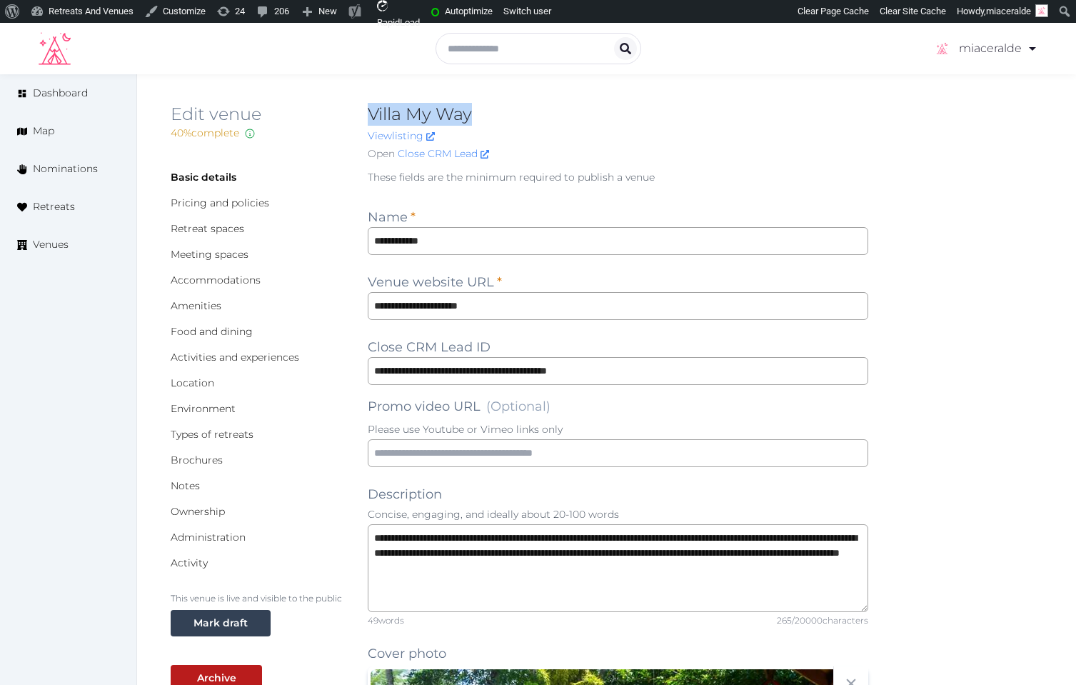
drag, startPoint x: 492, startPoint y: 113, endPoint x: 371, endPoint y: 113, distance: 120.7
click at [371, 113] on h2 "Villa My Way" at bounding box center [618, 114] width 501 height 23
copy h2 "Villa My Way"
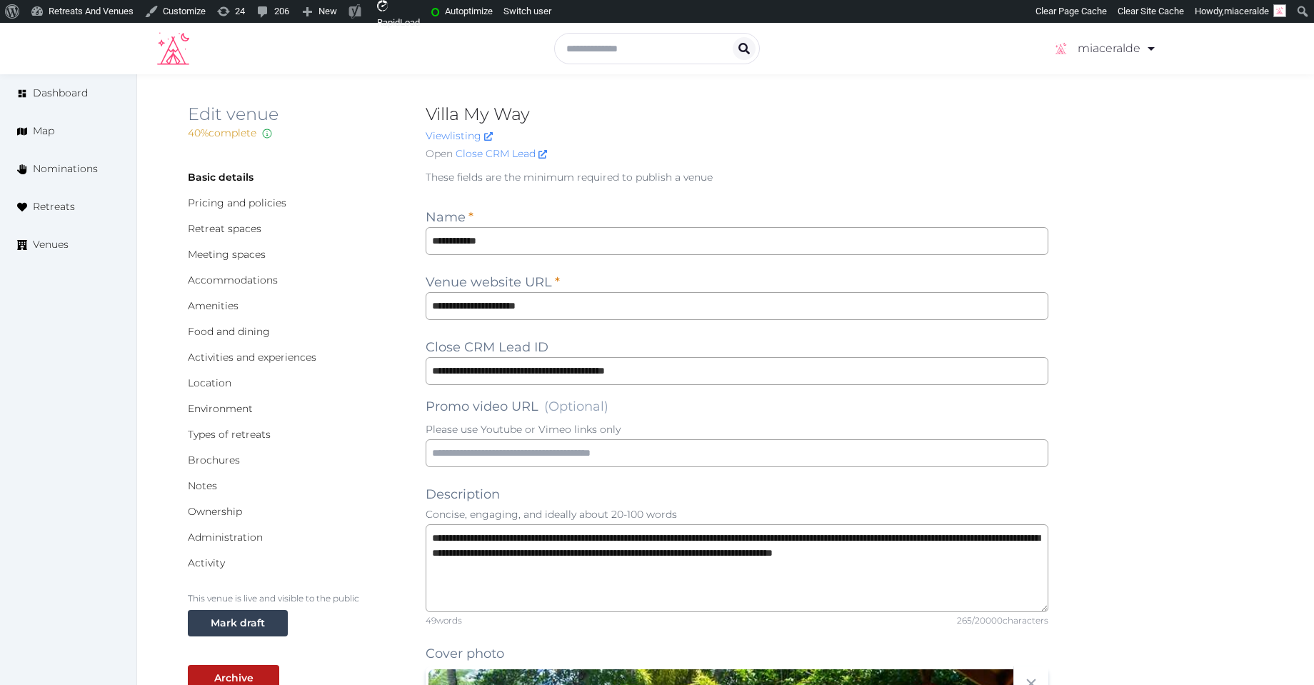
click at [850, 174] on p "These fields are the minimum required to publish a venue" at bounding box center [737, 177] width 623 height 14
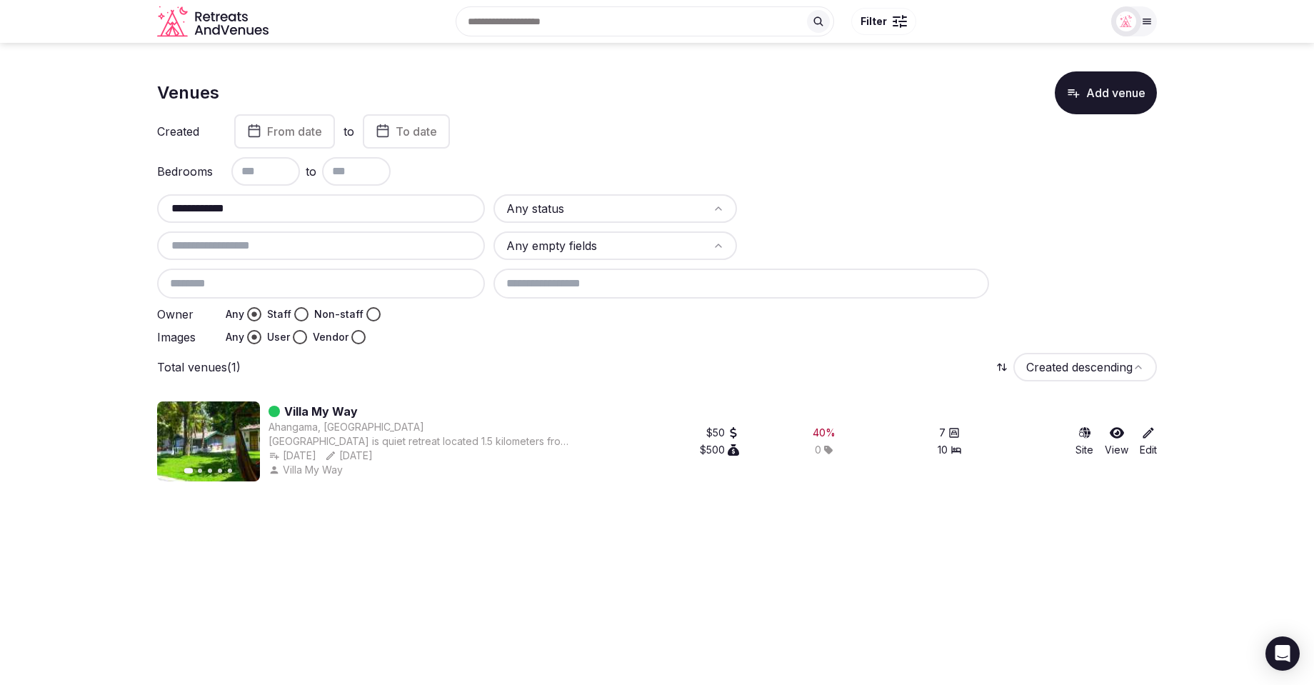
click at [133, 205] on section "**********" at bounding box center [657, 271] width 1314 height 456
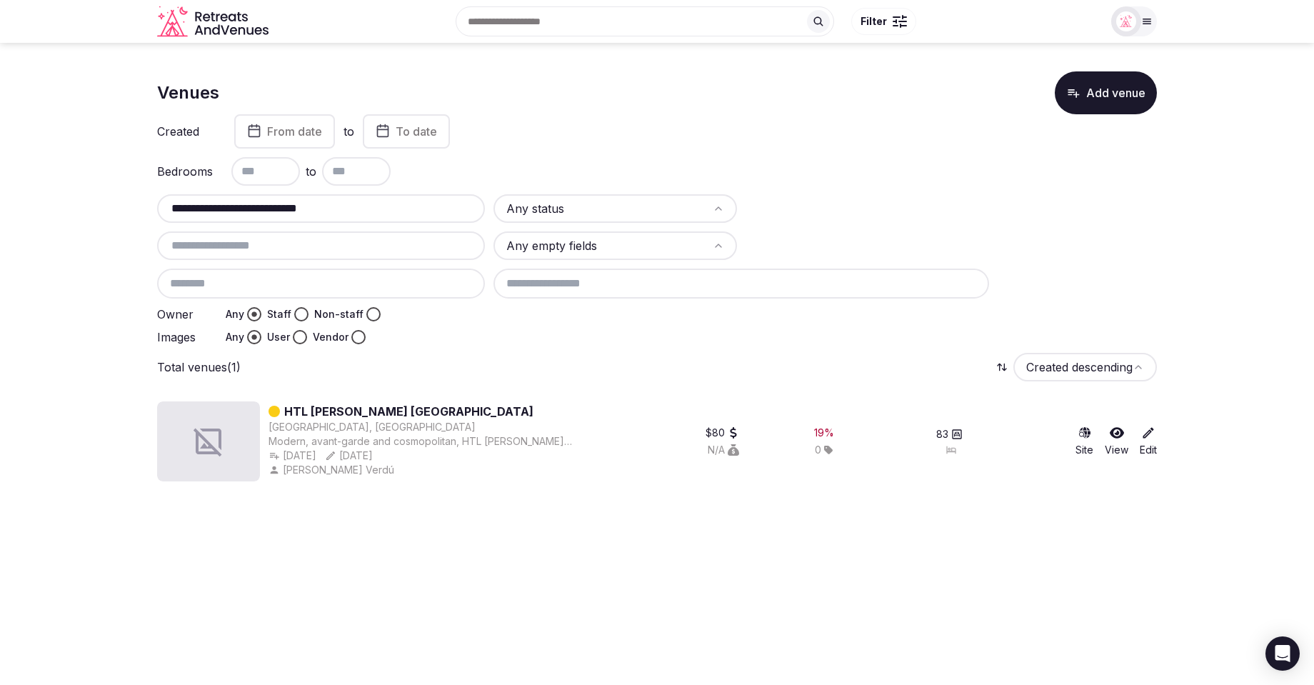
drag, startPoint x: 241, startPoint y: 210, endPoint x: 372, endPoint y: 223, distance: 131.3
click at [372, 223] on div "**********" at bounding box center [657, 269] width 1000 height 150
type input "**********"
click at [1147, 434] on icon at bounding box center [1148, 433] width 11 height 11
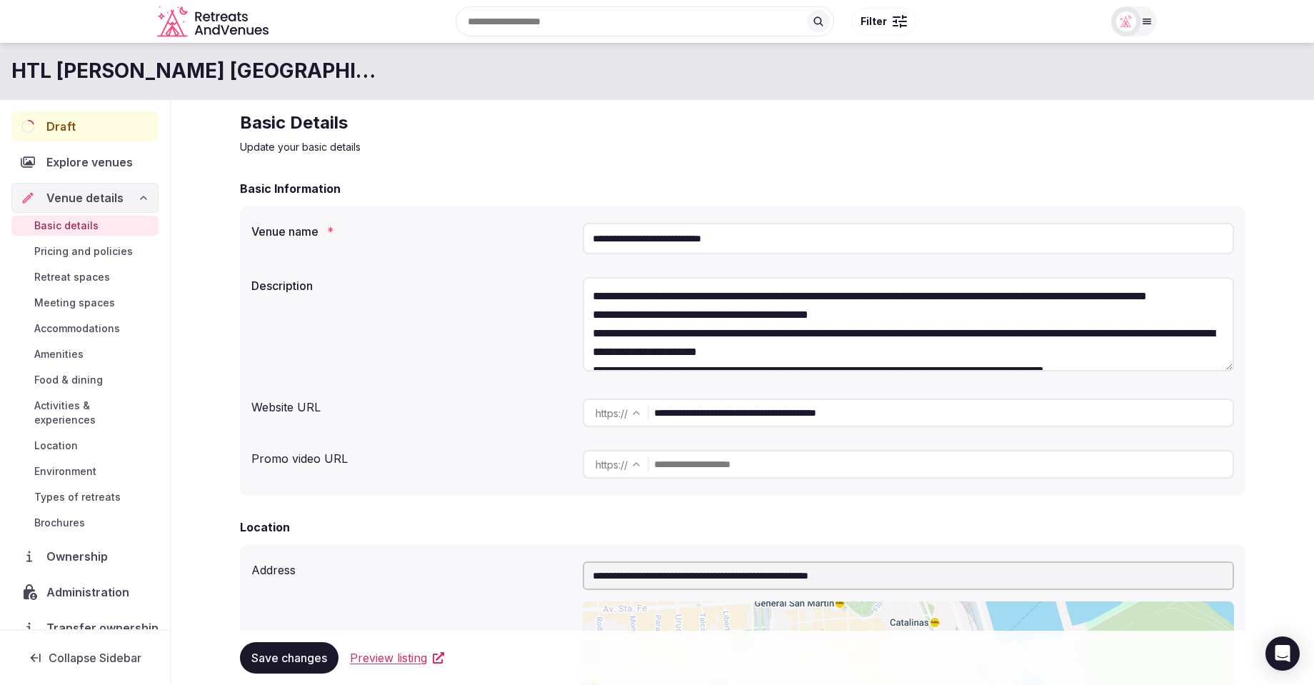
click at [85, 133] on div "Draft" at bounding box center [84, 126] width 146 height 30
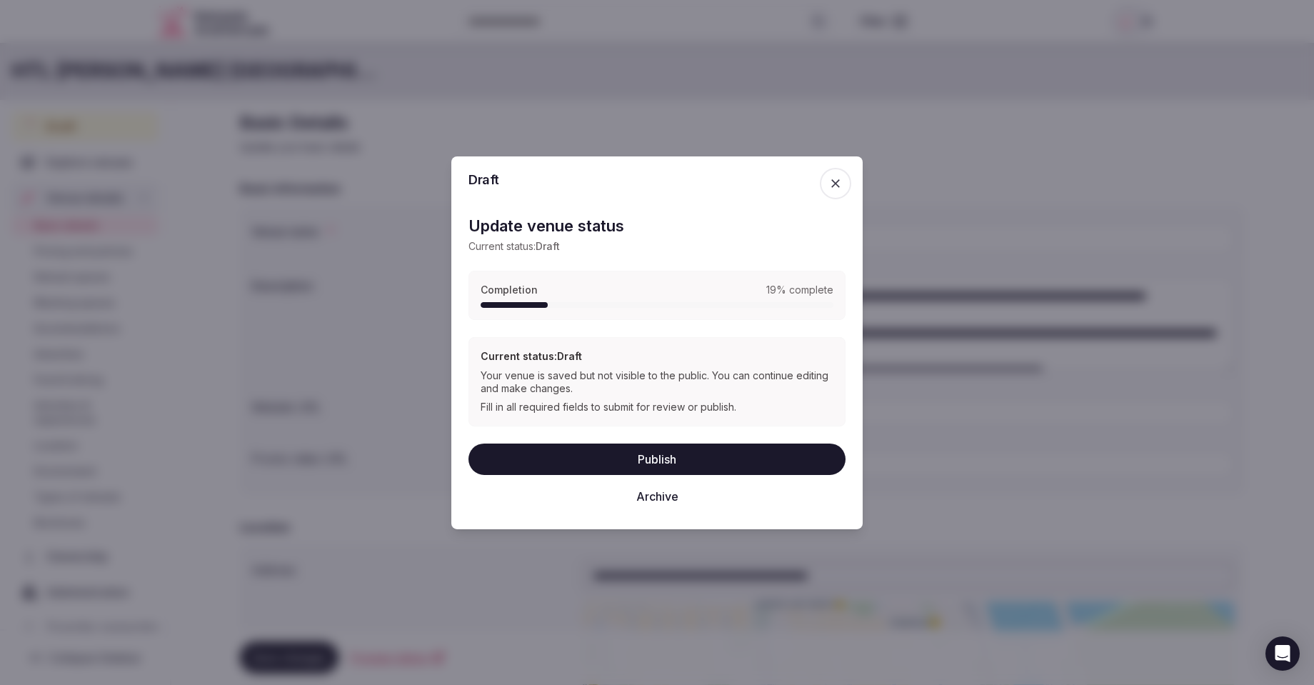
click at [833, 178] on icon "button" at bounding box center [835, 183] width 14 height 14
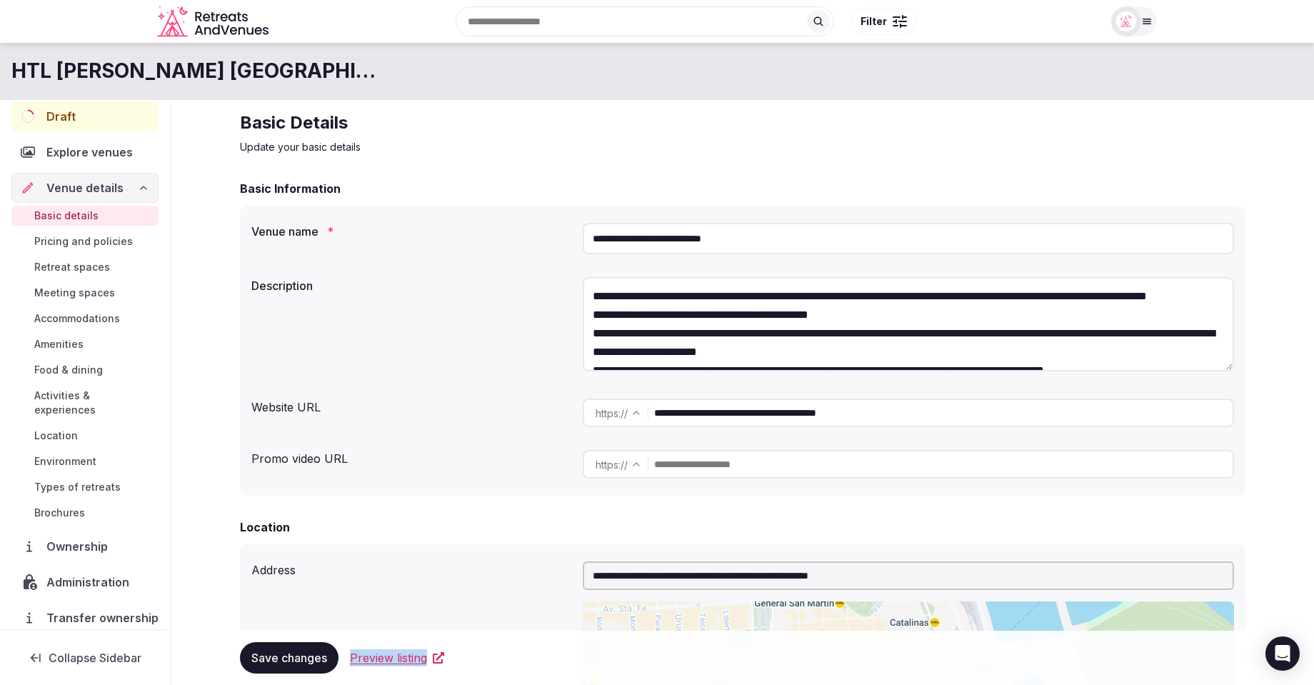
scroll to position [11, 0]
click at [62, 573] on span "Administration" at bounding box center [90, 581] width 89 height 17
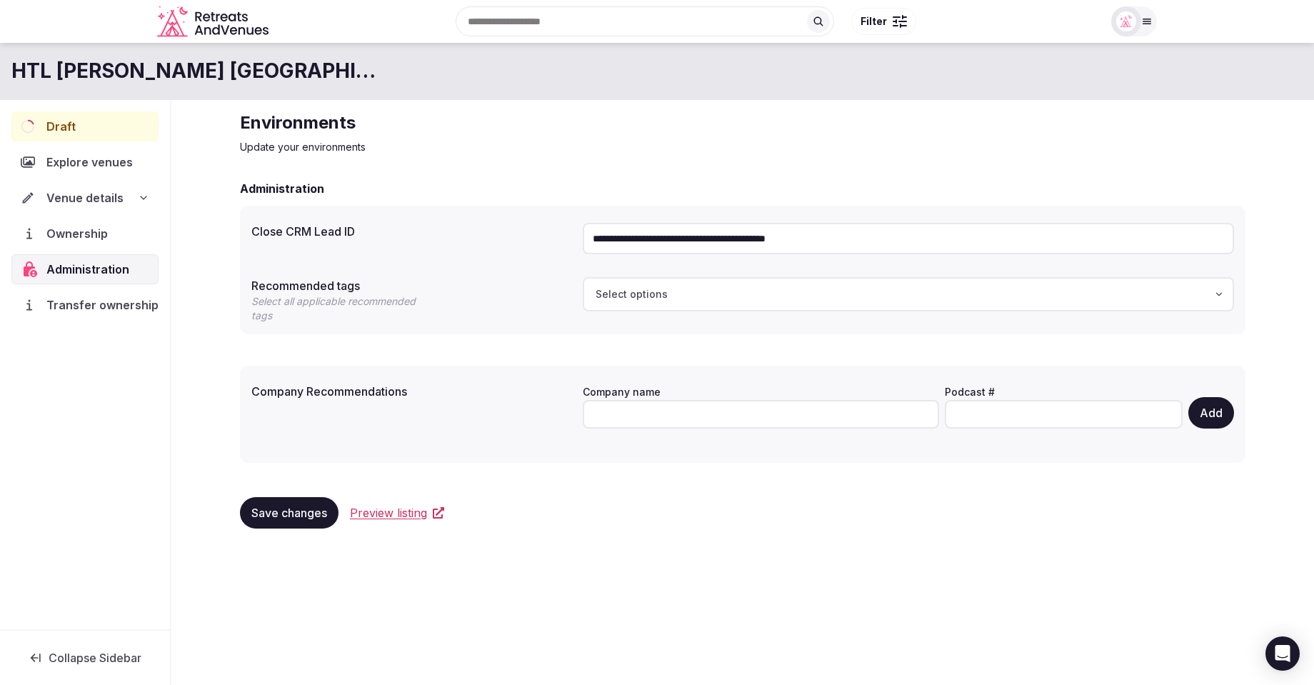
click at [65, 234] on span "Ownership" at bounding box center [79, 233] width 67 height 17
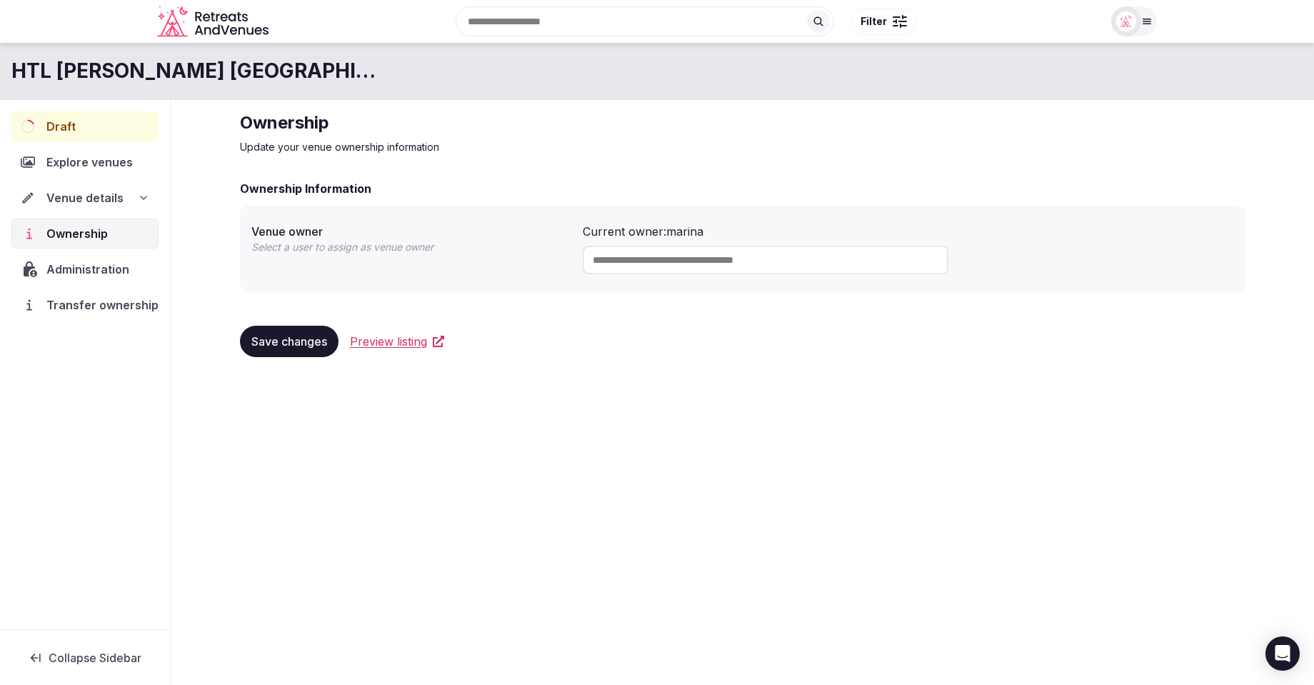
click at [941, 464] on div "HTL Urbano Buenos Aires Hotel Draft Explore venues Venue details Ownership Admi…" at bounding box center [657, 359] width 1314 height 633
click at [73, 129] on span "Draft" at bounding box center [60, 126] width 29 height 17
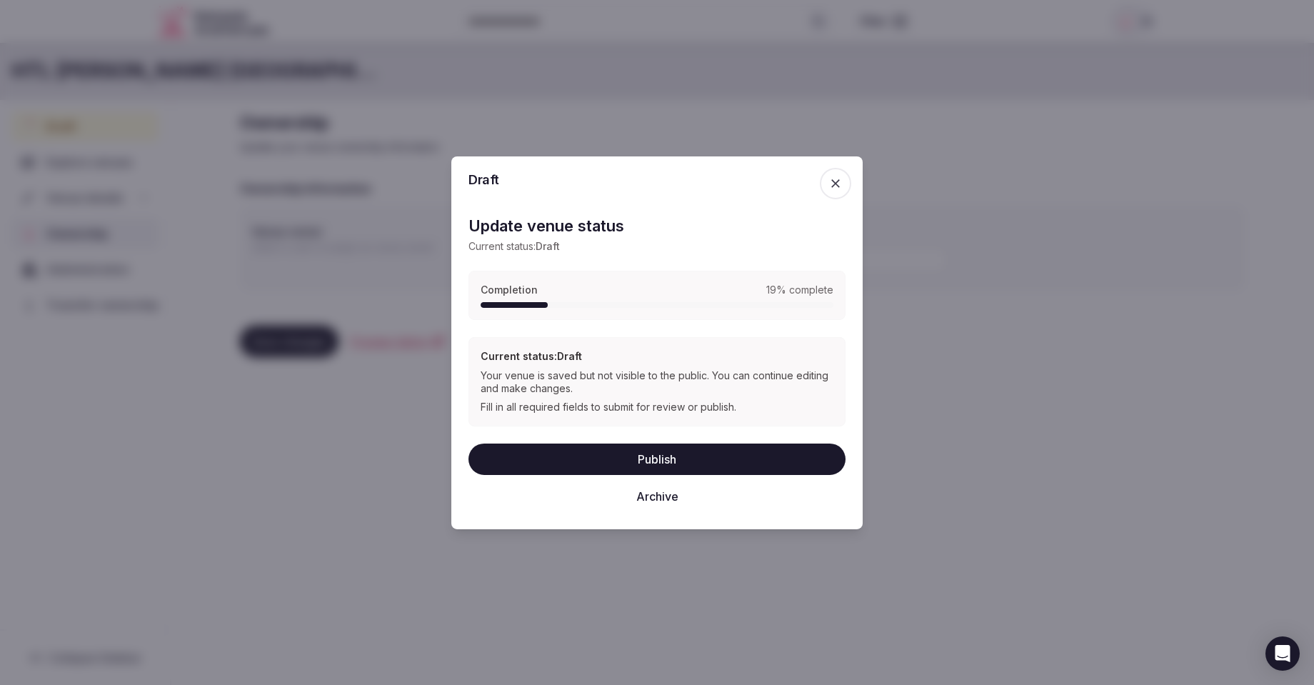
click at [838, 183] on icon "button" at bounding box center [835, 183] width 14 height 14
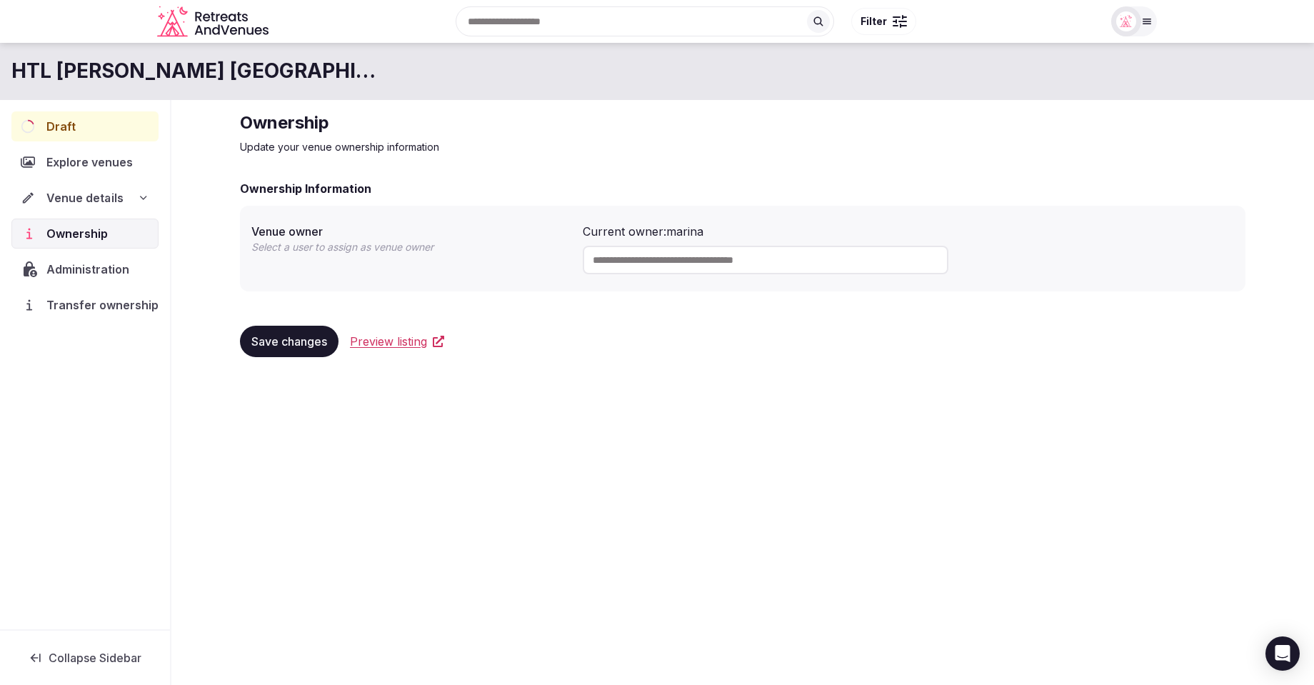
click at [138, 196] on icon at bounding box center [143, 197] width 11 height 11
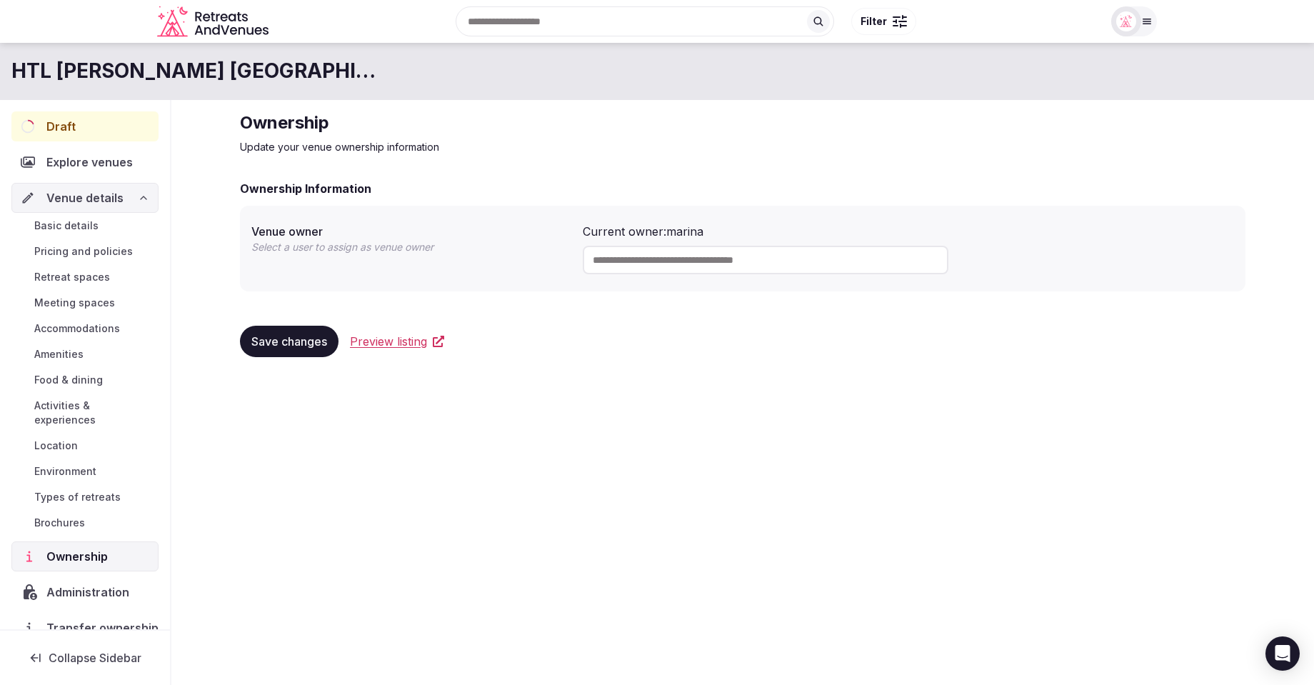
click at [98, 167] on span "Explore venues" at bounding box center [92, 162] width 92 height 17
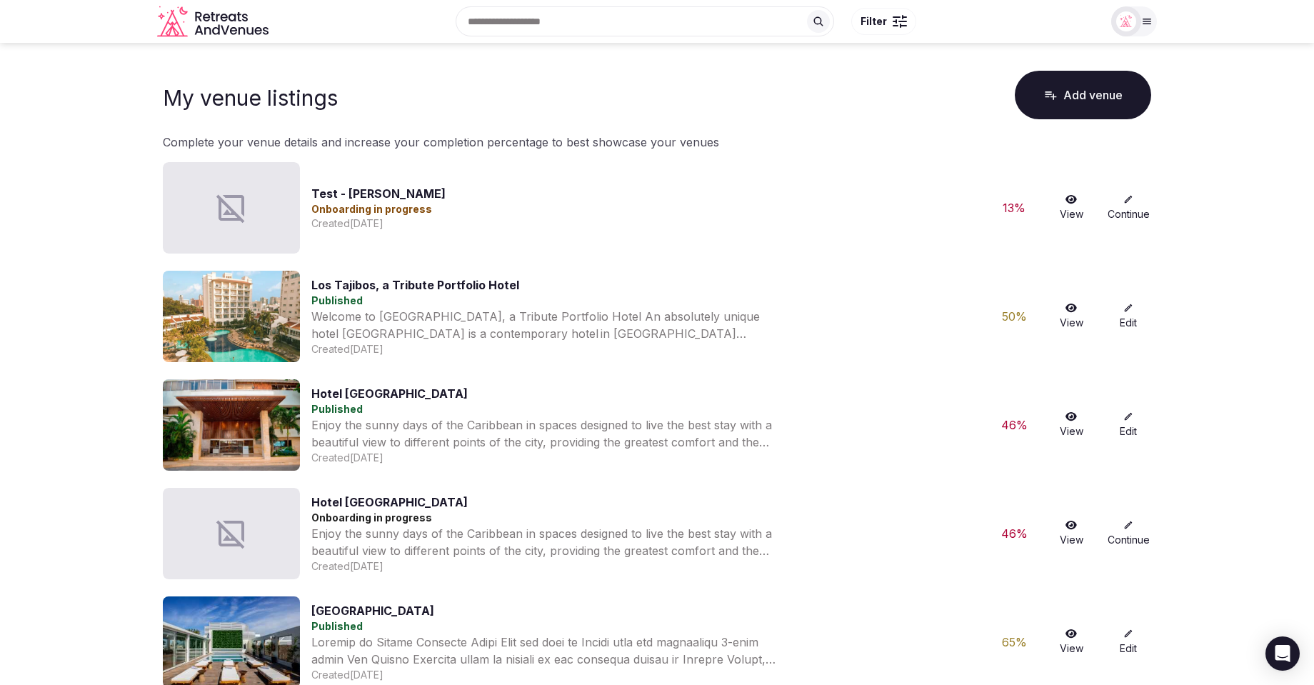
scroll to position [1, 0]
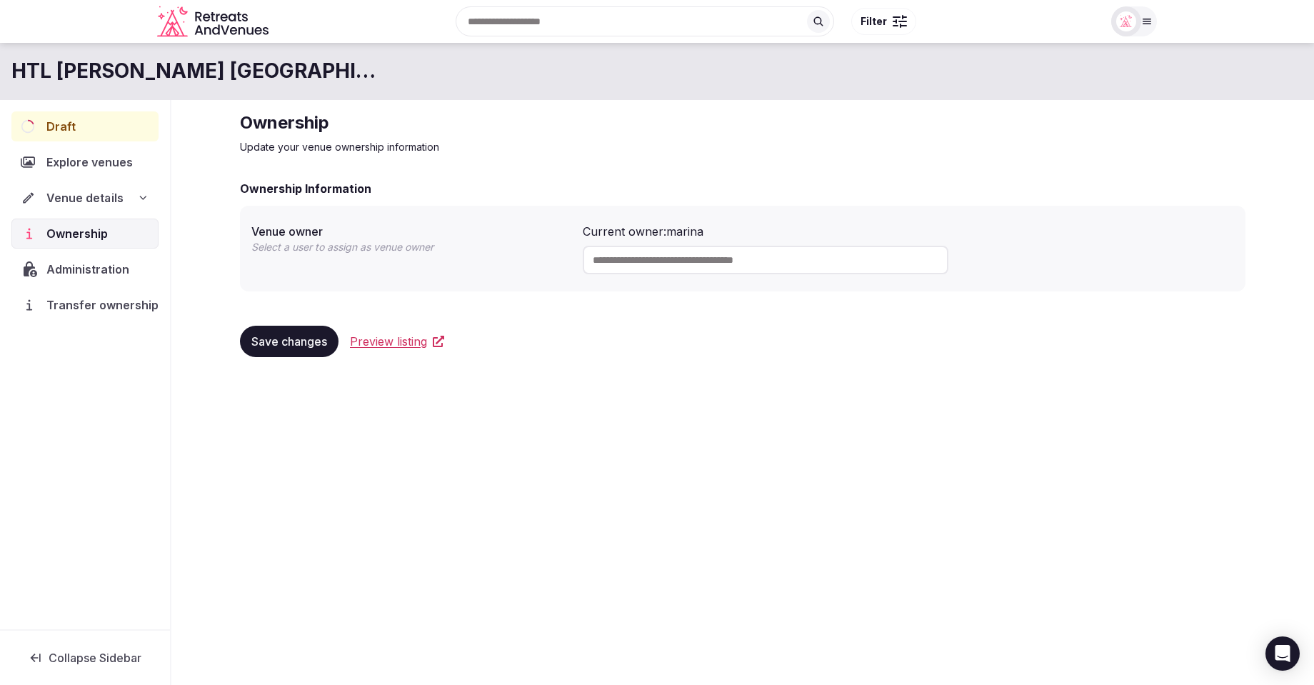
click at [140, 196] on icon at bounding box center [143, 197] width 6 height 3
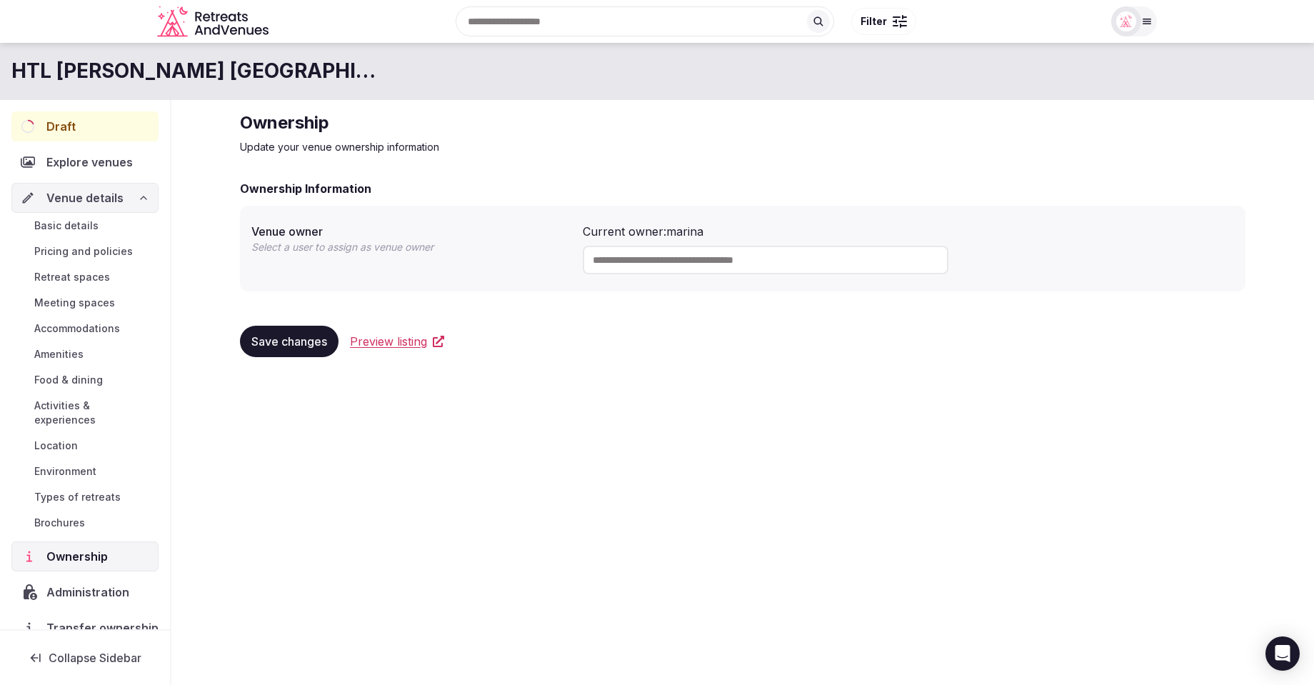
click at [64, 490] on span "Types of retreats" at bounding box center [77, 497] width 86 height 14
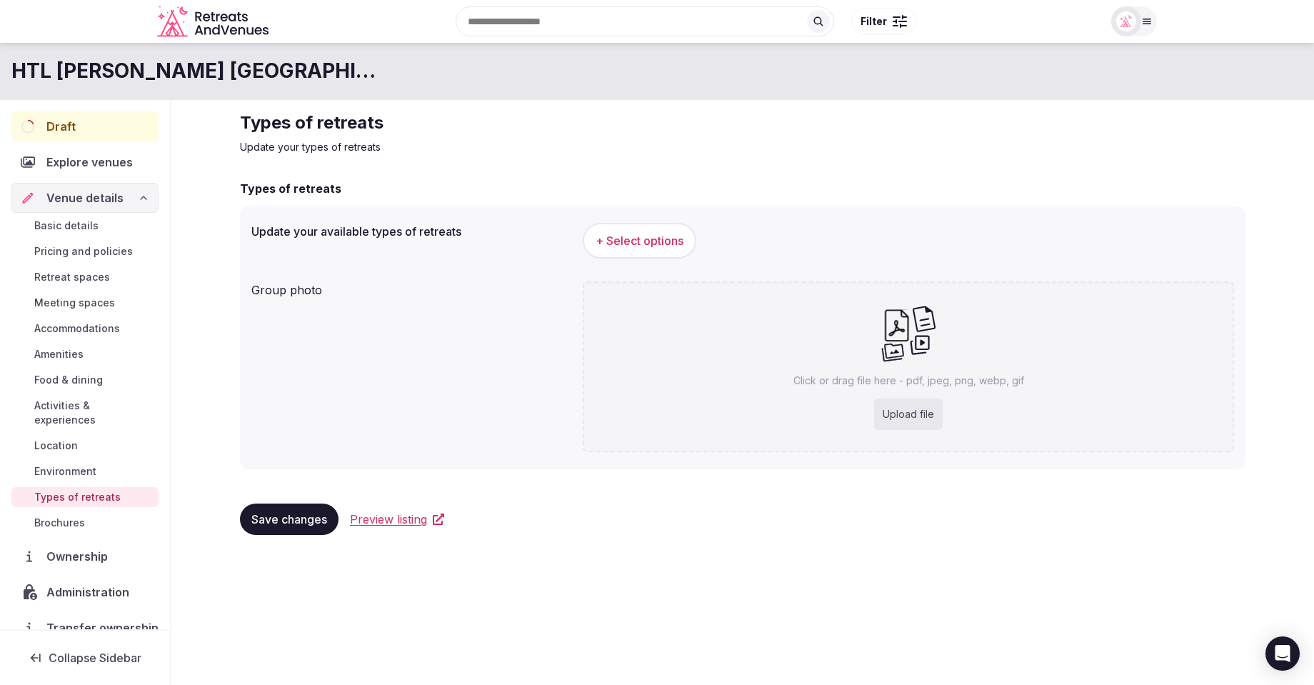
click at [861, 573] on div "HTL Urbano Buenos Aires Hotel Draft Explore venues Venue details Basic details …" at bounding box center [657, 359] width 1314 height 633
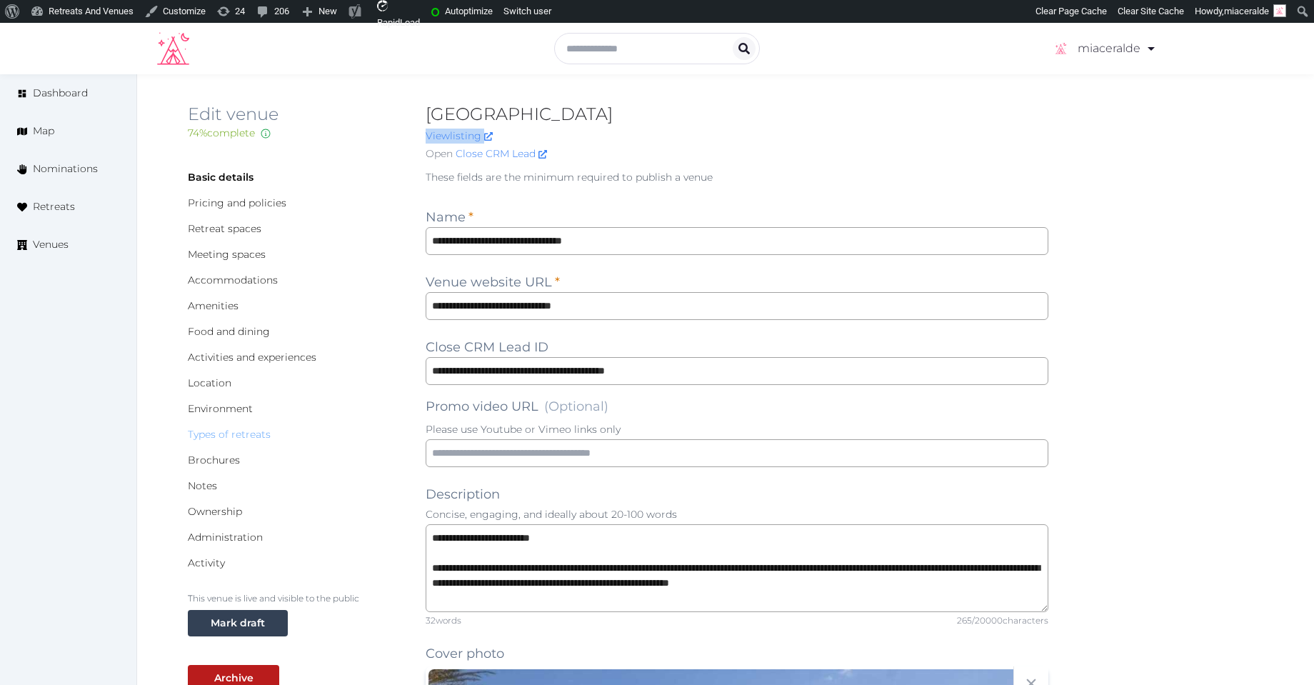
click at [245, 439] on link "Types of retreats" at bounding box center [229, 434] width 83 height 13
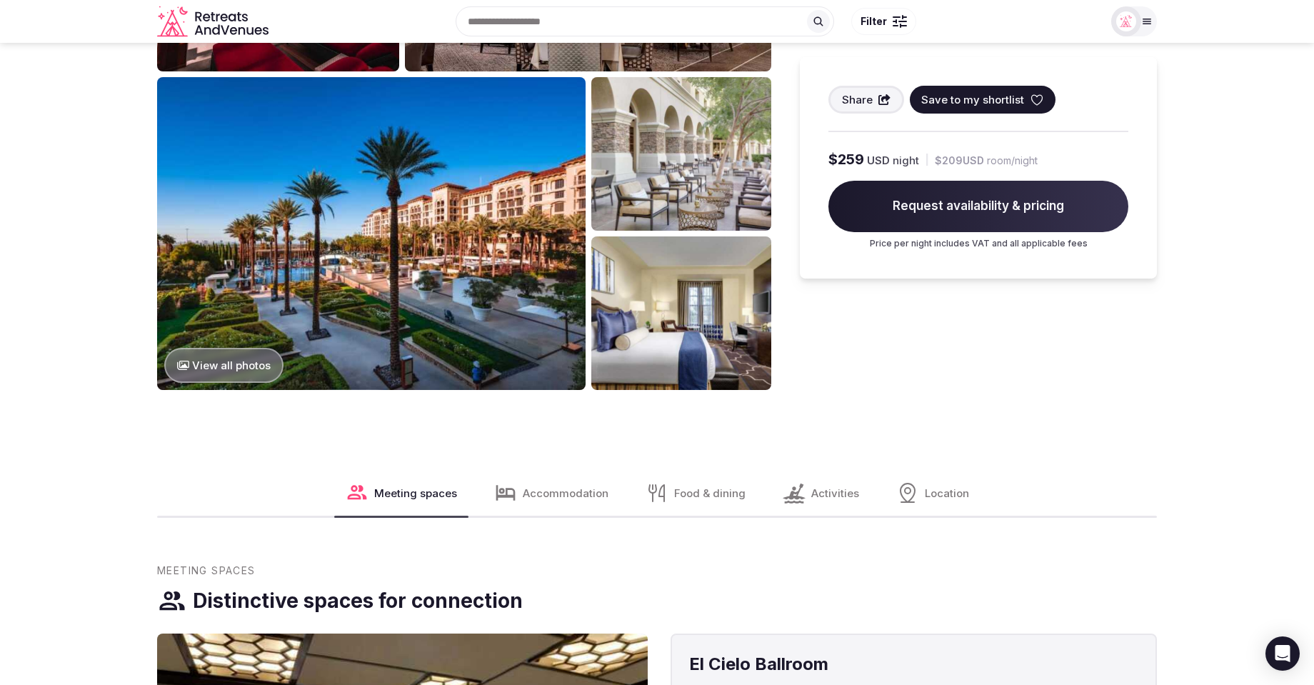
click at [823, 499] on span "Activities" at bounding box center [835, 493] width 48 height 15
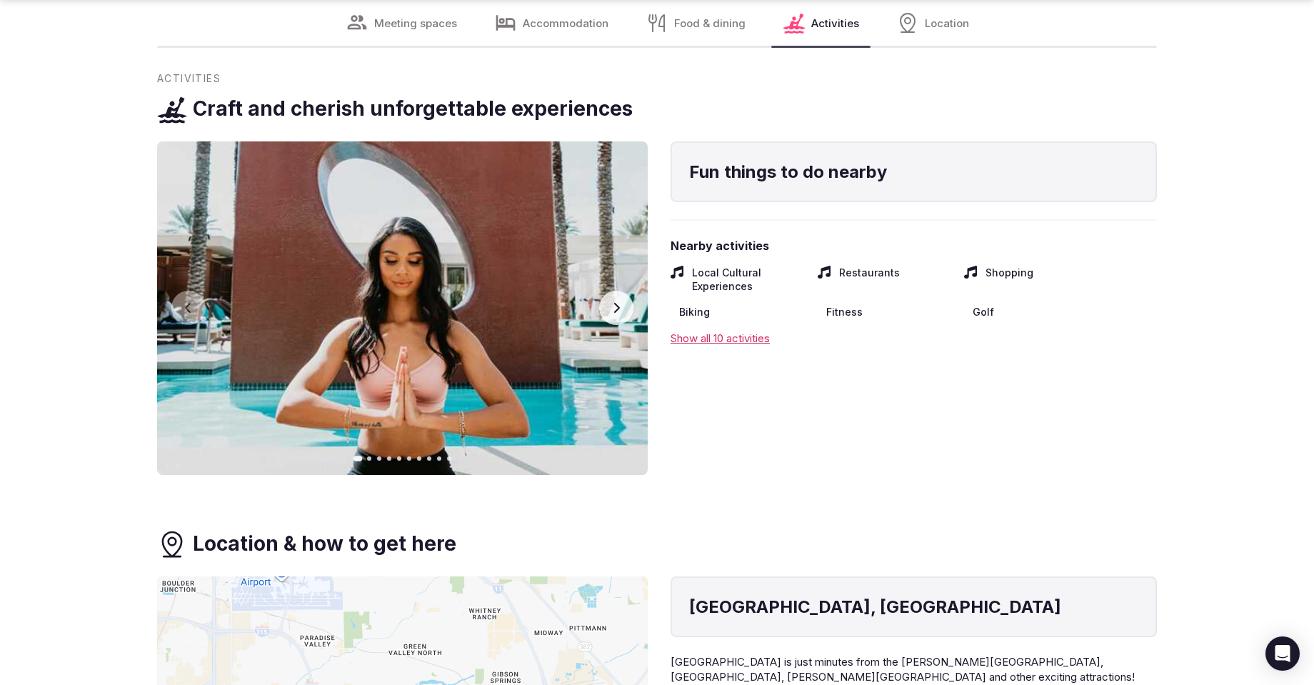
scroll to position [7694, 0]
click at [720, 334] on div "Show all 10 activities" at bounding box center [914, 338] width 486 height 15
click at [1014, 434] on div "Fun things to do nearby Nearby activities Local Cultural Experiences Restaurant…" at bounding box center [914, 308] width 486 height 334
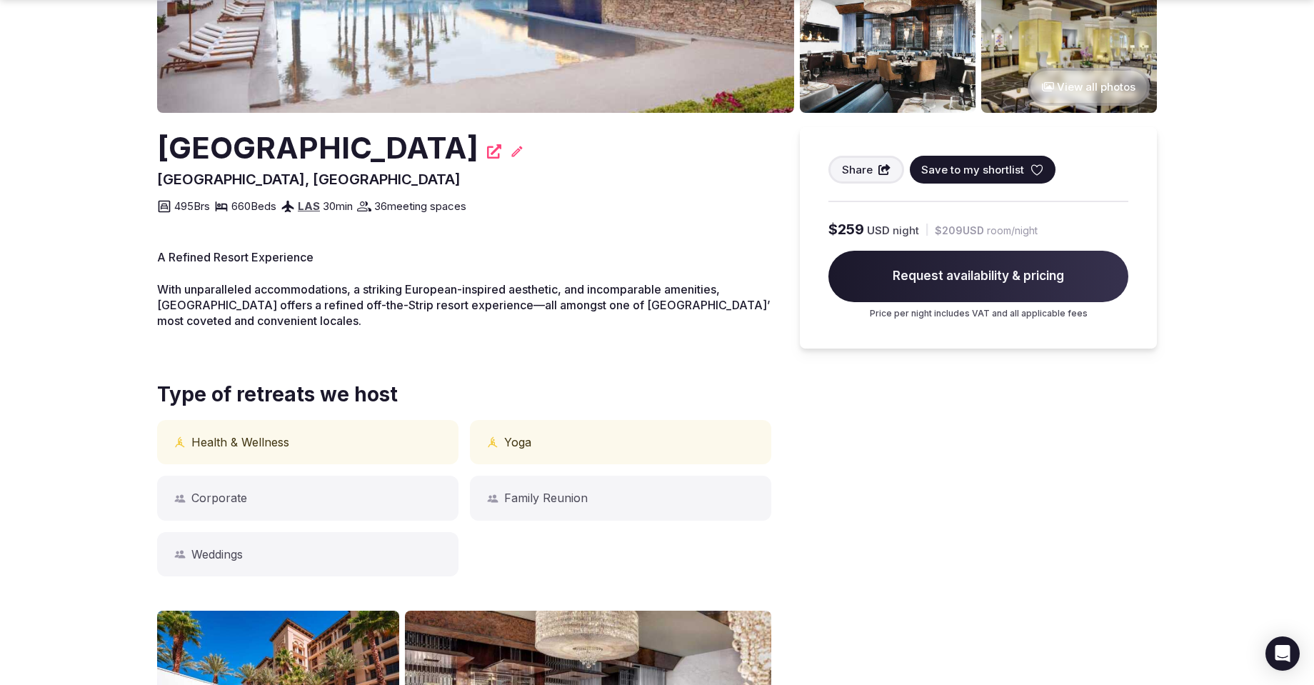
scroll to position [304, 0]
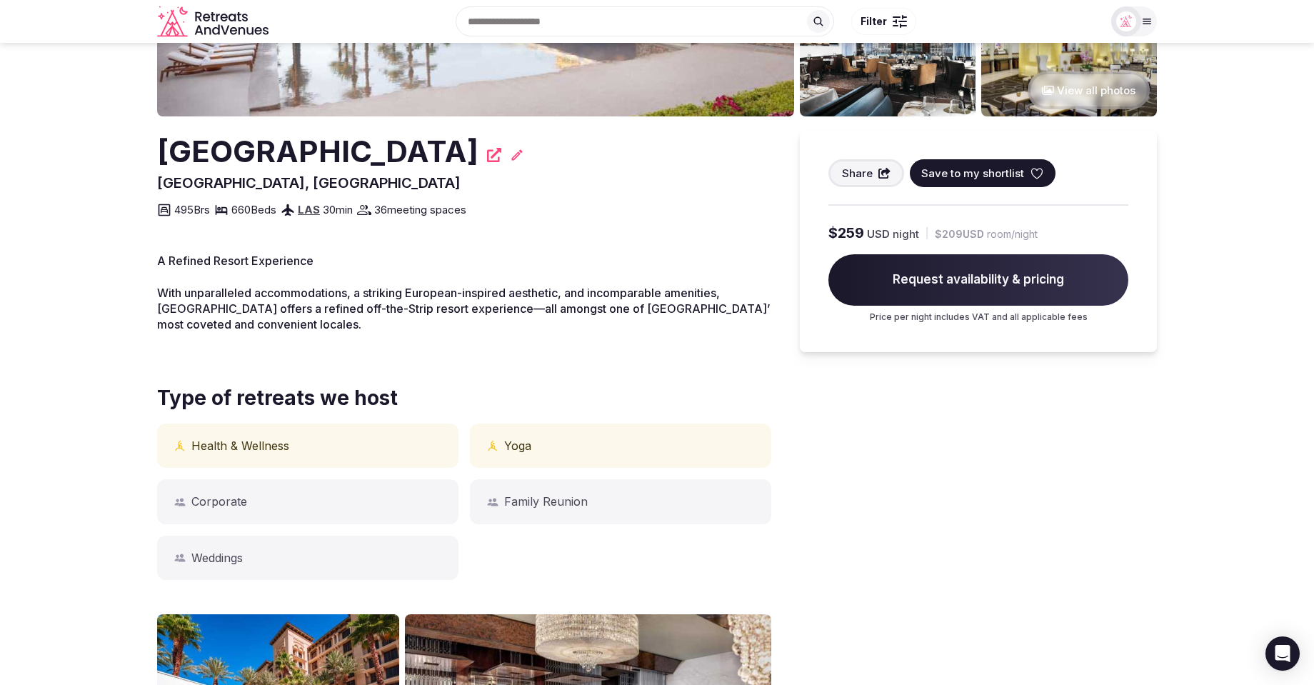
click at [941, 540] on div "Share Save to my shortlist $259 USD night | $209 USD room/night Request availab…" at bounding box center [978, 635] width 357 height 1009
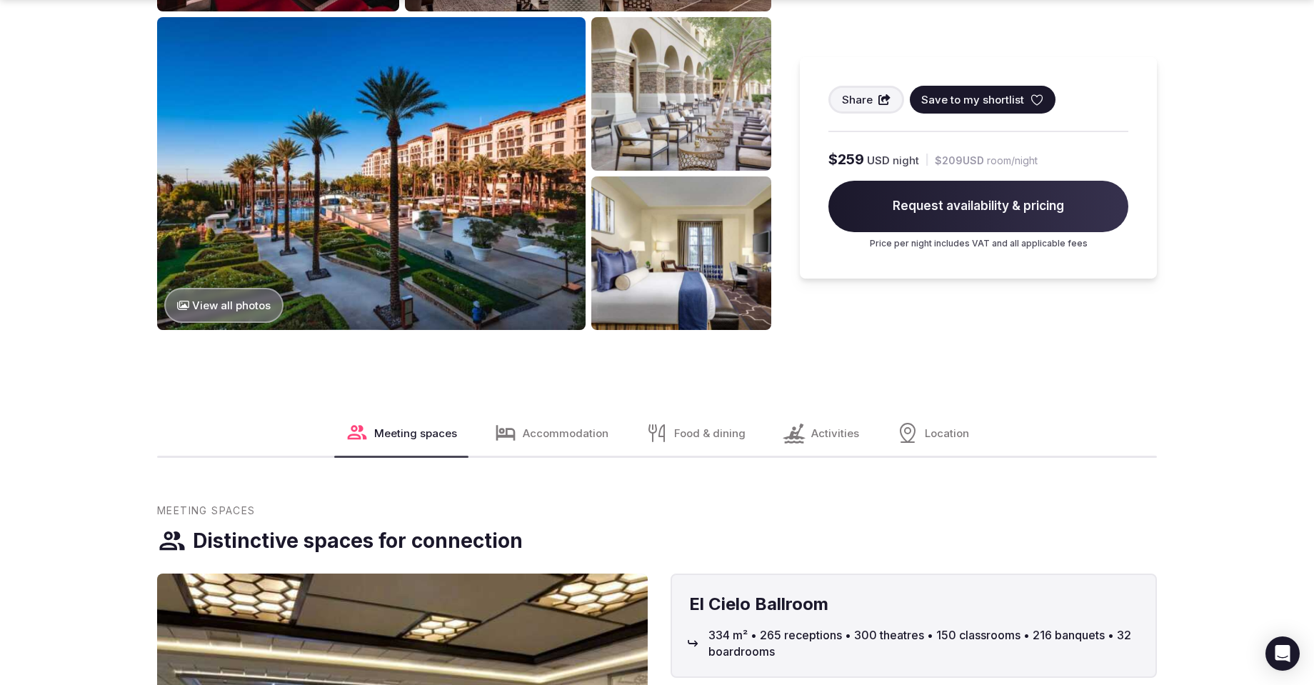
scroll to position [1135, 0]
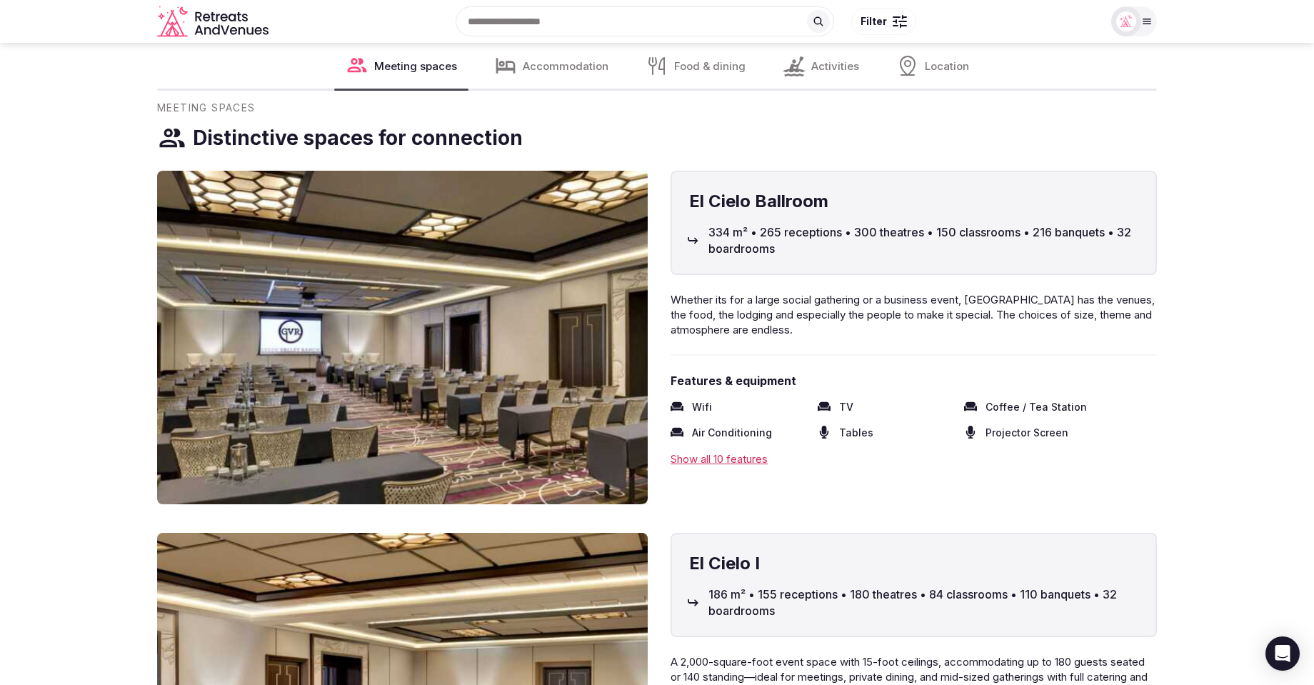
click at [688, 64] on span "Food & dining" at bounding box center [709, 66] width 71 height 15
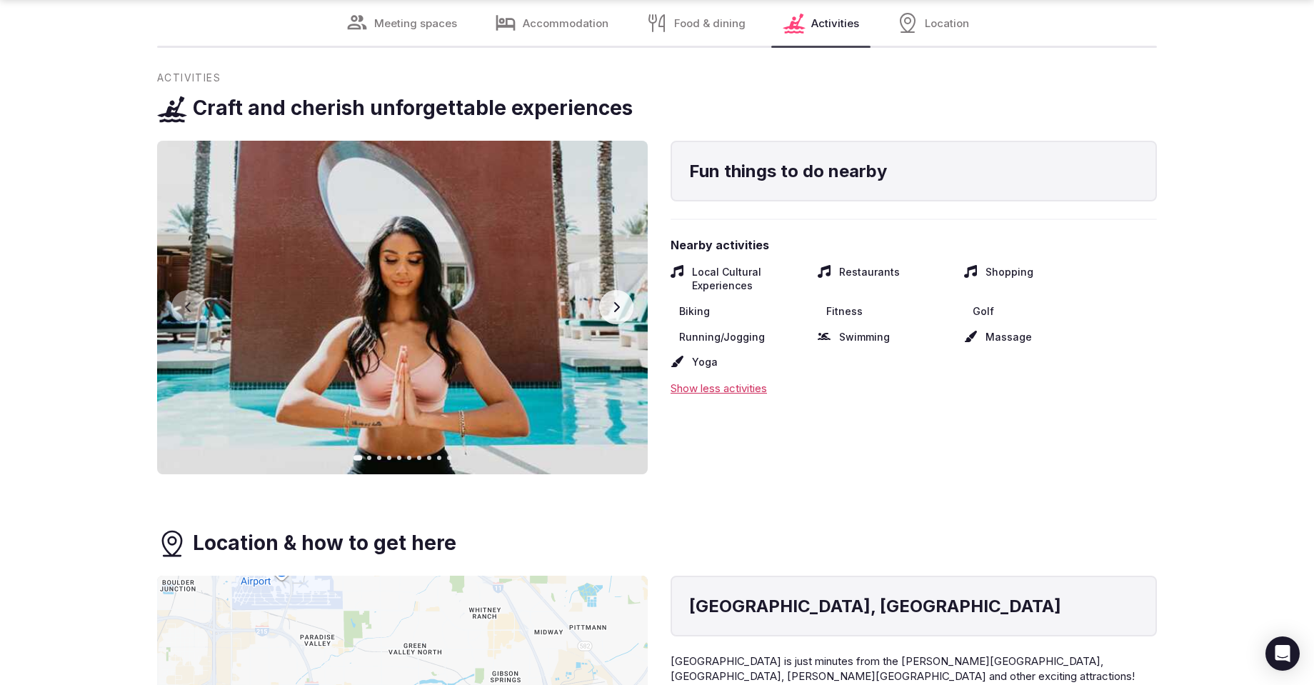
scroll to position [7706, 0]
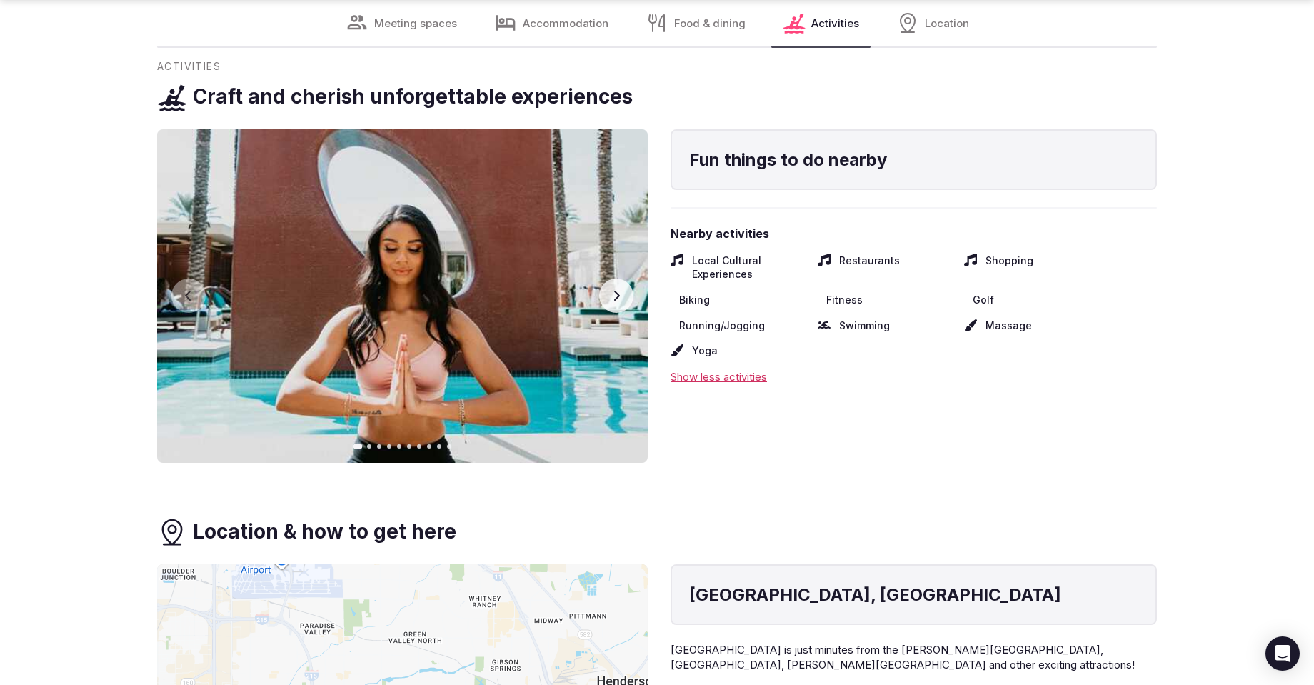
click at [1048, 90] on div "Craft and cherish unforgettable experiences" at bounding box center [657, 97] width 1000 height 30
